Goal: Information Seeking & Learning: Check status

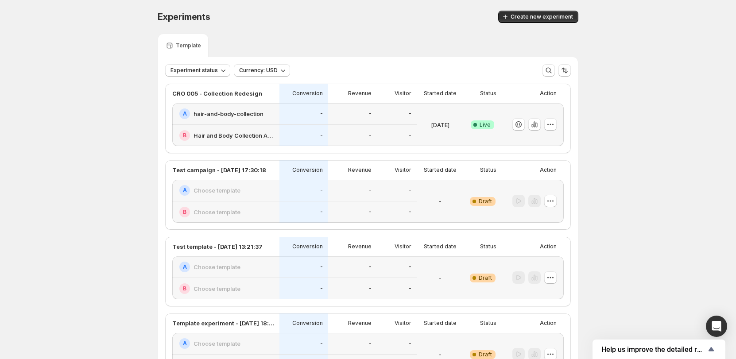
click at [364, 112] on div "-" at bounding box center [352, 114] width 38 height 11
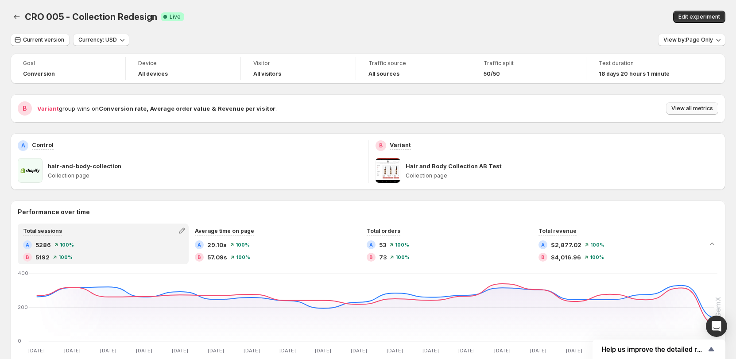
click at [686, 107] on span "View all metrics" at bounding box center [692, 108] width 42 height 7
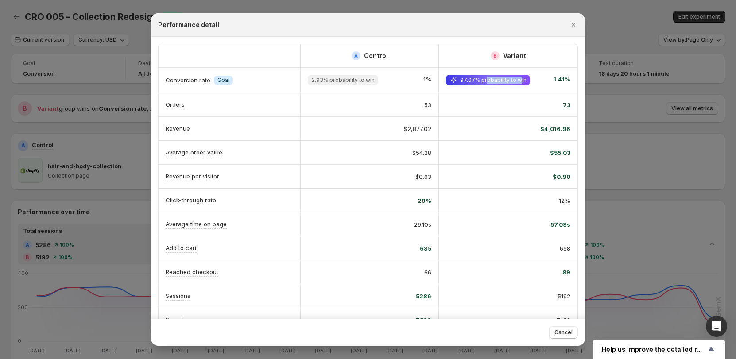
drag, startPoint x: 487, startPoint y: 81, endPoint x: 519, endPoint y: 85, distance: 33.0
click at [519, 85] on span "97.07% probability to win" at bounding box center [488, 80] width 84 height 11
click at [457, 27] on div "Performance detail" at bounding box center [360, 24] width 404 height 9
click at [571, 23] on icon "Close" at bounding box center [573, 24] width 9 height 9
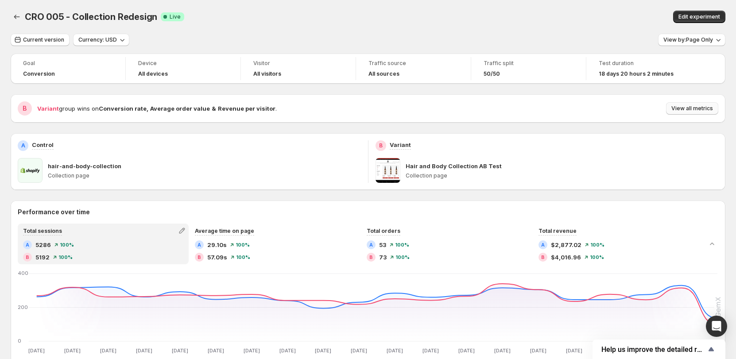
click at [711, 105] on span "View all metrics" at bounding box center [692, 108] width 42 height 7
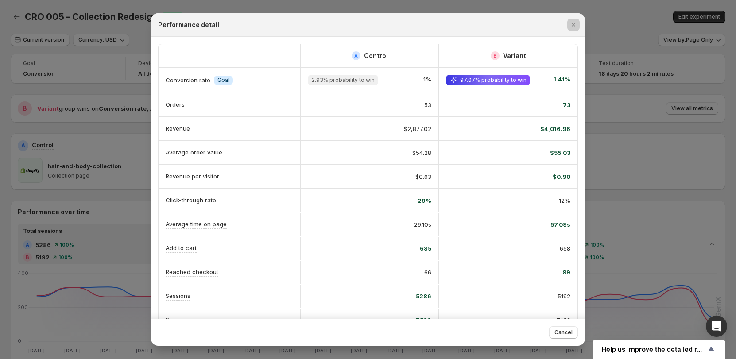
click at [653, 260] on div at bounding box center [368, 179] width 736 height 359
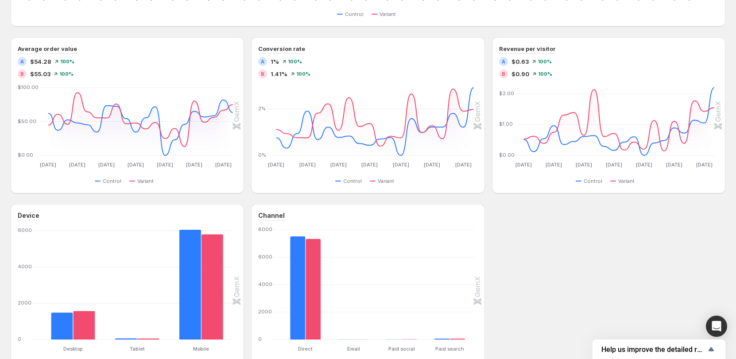
scroll to position [375, 0]
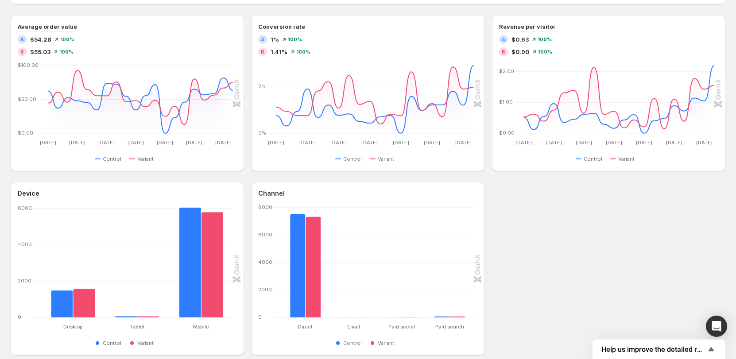
click at [252, 178] on div "Performance over time Total sessions A 5286 100 % B 5192 100 % Average time on …" at bounding box center [368, 91] width 715 height 530
click at [549, 185] on div "Device Desktop Desktop Tablet Tablet Mobile Mobile [PHONE_NUMBER] Control Varia…" at bounding box center [368, 269] width 715 height 174
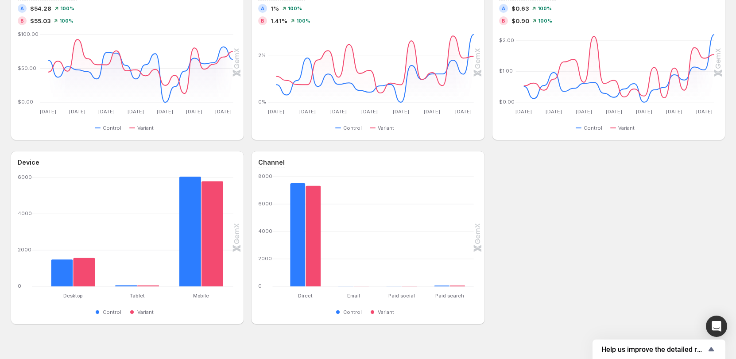
scroll to position [419, 0]
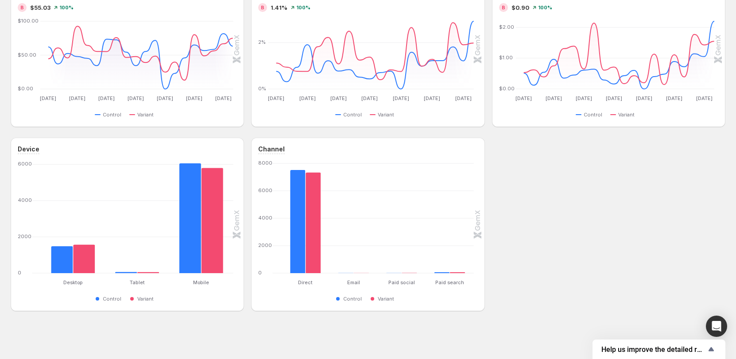
click at [245, 133] on div "Performance over time Total sessions A 5286 100 % B 5192 100 % Average time on …" at bounding box center [368, 46] width 715 height 530
